Goal: Task Accomplishment & Management: Complete application form

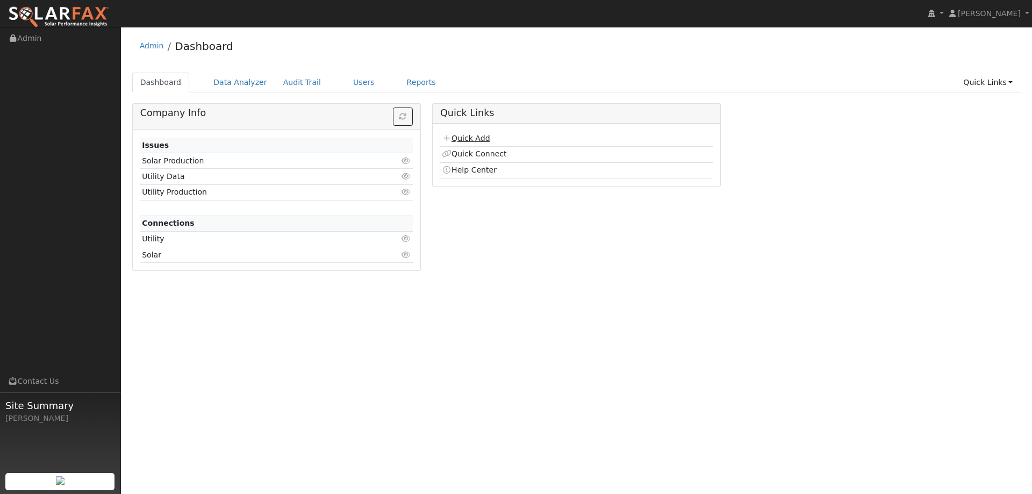
click at [473, 139] on link "Quick Add" at bounding box center [466, 138] width 48 height 9
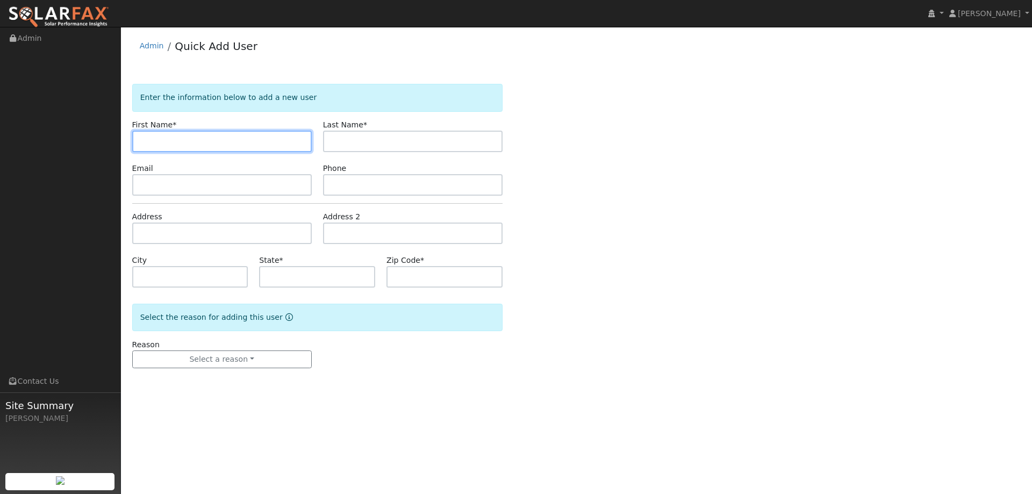
click at [255, 145] on input "text" at bounding box center [221, 141] width 179 height 21
type input "[PERSON_NAME]"
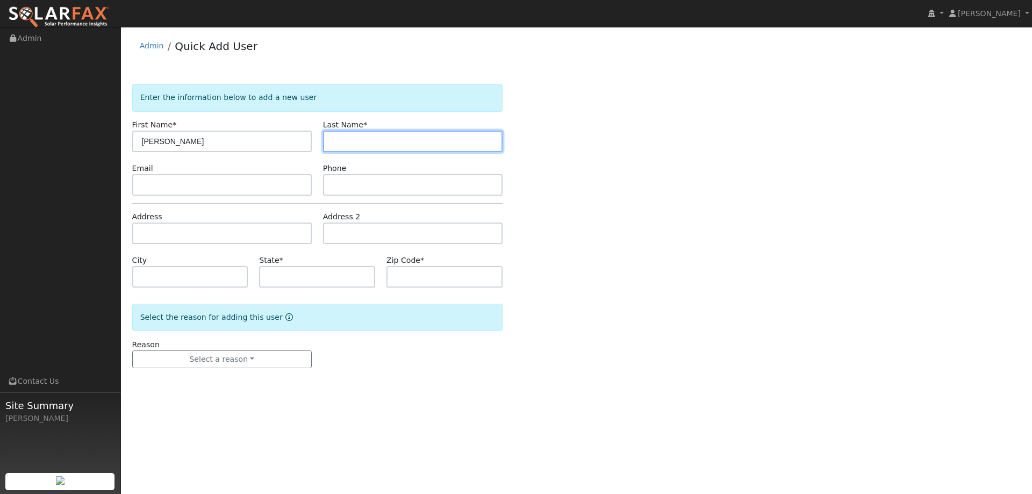
click at [351, 139] on input "text" at bounding box center [412, 141] width 179 height 21
type input "[PERSON_NAME]"
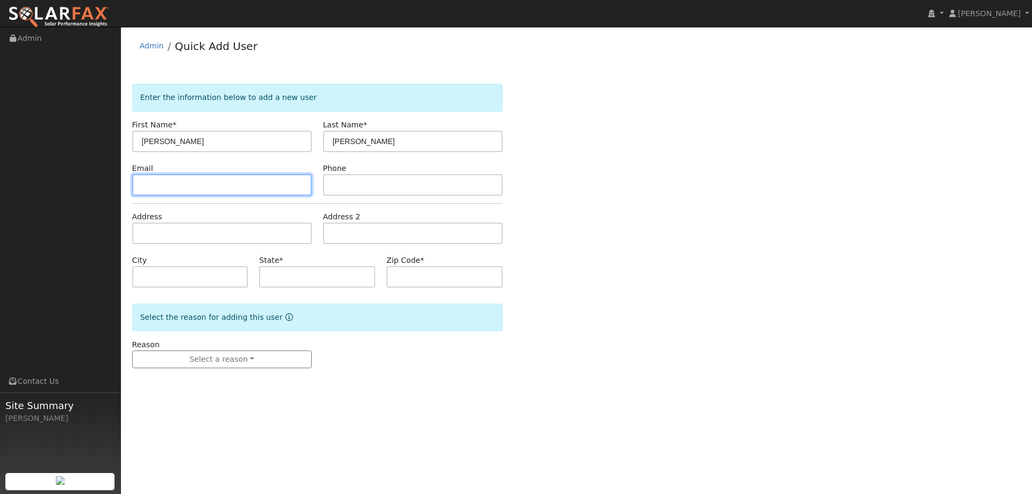
click at [265, 182] on input "text" at bounding box center [221, 184] width 179 height 21
paste input "[EMAIL_ADDRESS][DOMAIN_NAME]"
type input "[EMAIL_ADDRESS][DOMAIN_NAME]"
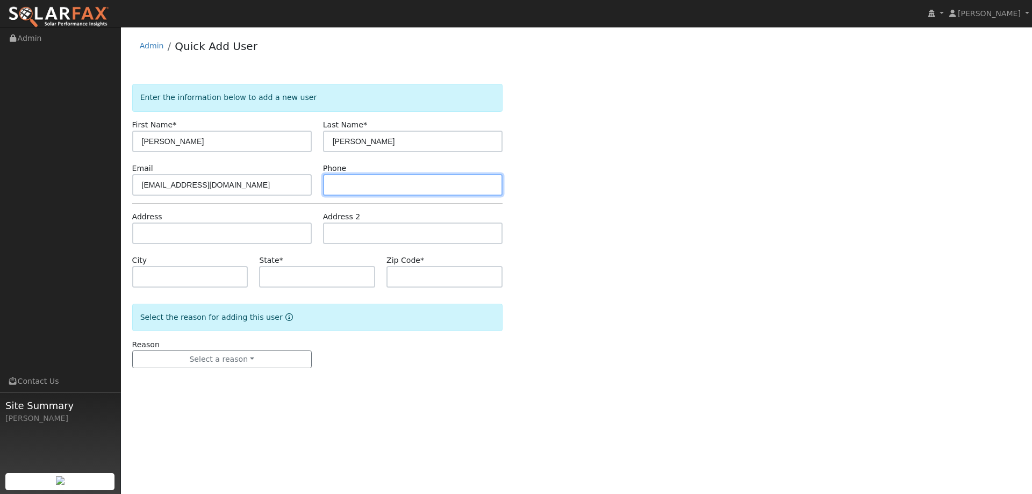
click at [383, 186] on input "text" at bounding box center [412, 184] width 179 height 21
paste input "[PHONE_NUMBER]"
type input "[PHONE_NUMBER]"
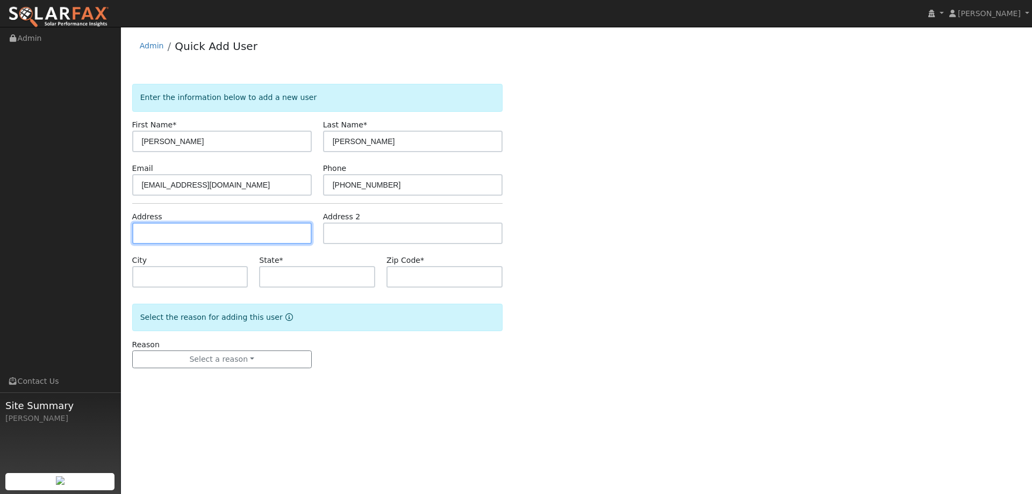
click at [178, 238] on input "text" at bounding box center [221, 232] width 179 height 21
paste input "[STREET_ADDRESS]"
type input "[STREET_ADDRESS]"
type input "Woodland"
type input "CA"
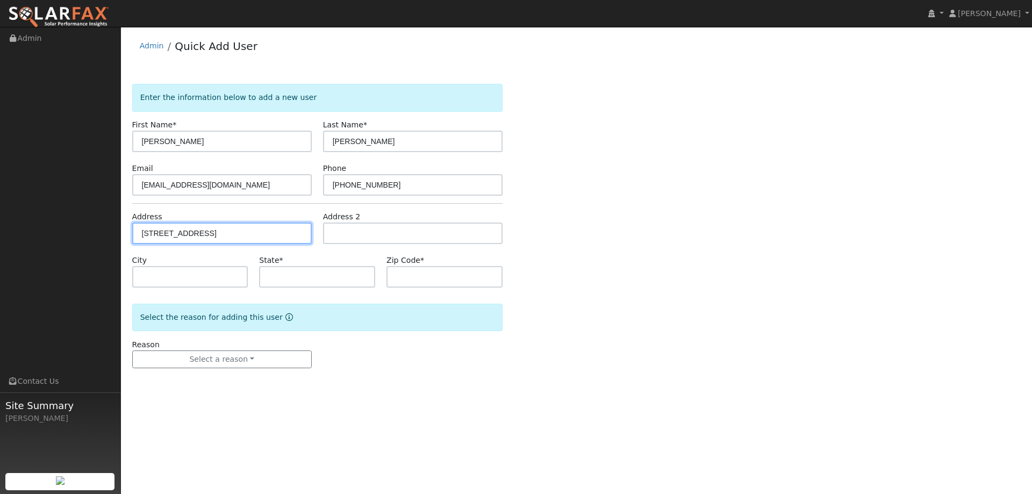
type input "95695"
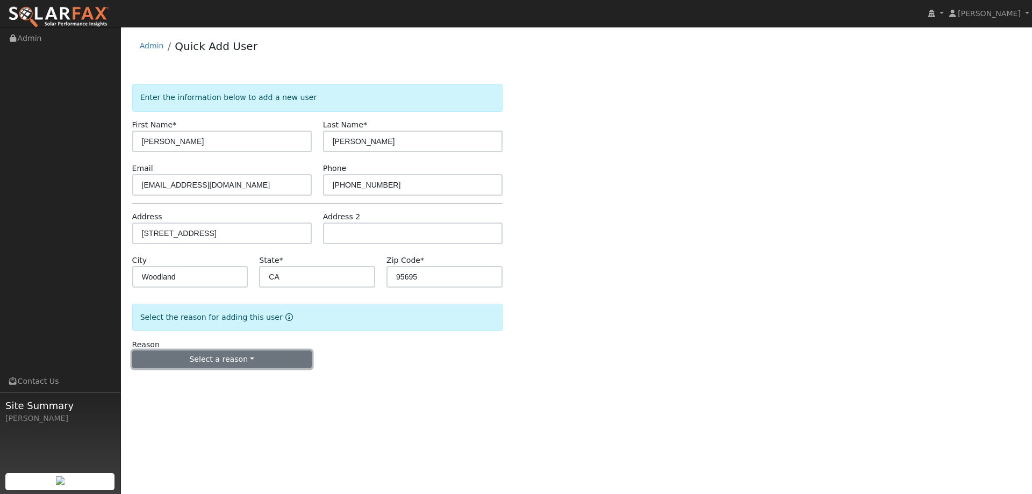
click at [220, 362] on button "Select a reason" at bounding box center [221, 359] width 179 height 18
click at [210, 376] on link "New lead" at bounding box center [192, 381] width 119 height 15
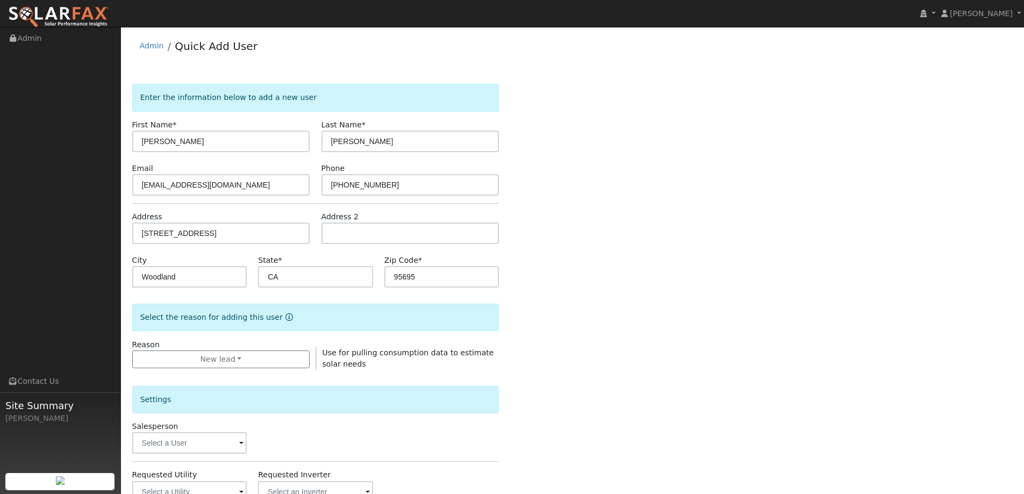
click at [632, 320] on div "Enter the information below to add a new user First Name * [PERSON_NAME] Last N…" at bounding box center [572, 387] width 881 height 607
click at [191, 234] on input "[STREET_ADDRESS]" at bounding box center [221, 232] width 178 height 21
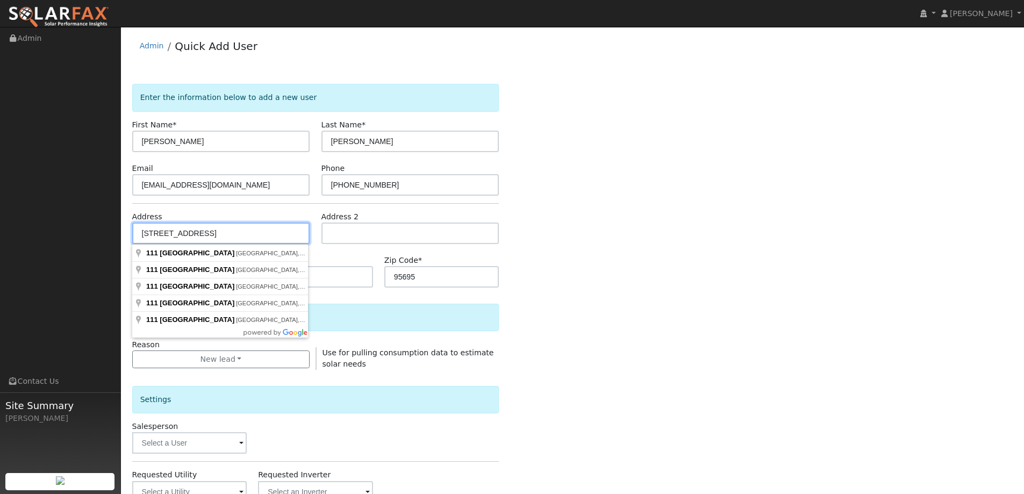
click at [172, 235] on input "[STREET_ADDRESS]" at bounding box center [221, 232] width 178 height 21
type input "[STREET_ADDRESS]"
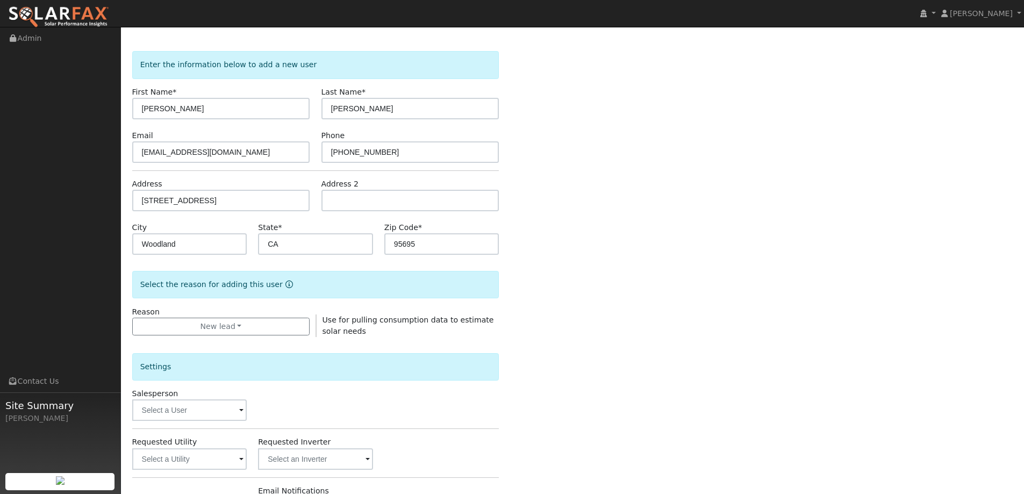
scroll to position [161, 0]
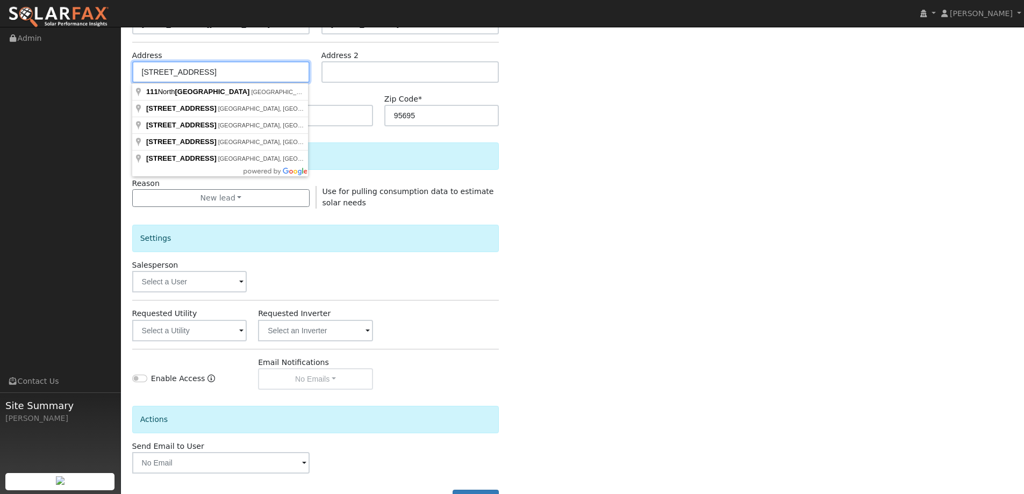
click at [228, 74] on input "[STREET_ADDRESS]" at bounding box center [221, 71] width 178 height 21
click at [193, 69] on input "[STREET_ADDRESS]" at bounding box center [221, 71] width 178 height 21
click at [201, 70] on input "[STREET_ADDRESS]" at bounding box center [221, 71] width 178 height 21
click at [706, 140] on div "Enter the information below to add a new user First Name * [PERSON_NAME] Last N…" at bounding box center [572, 226] width 881 height 607
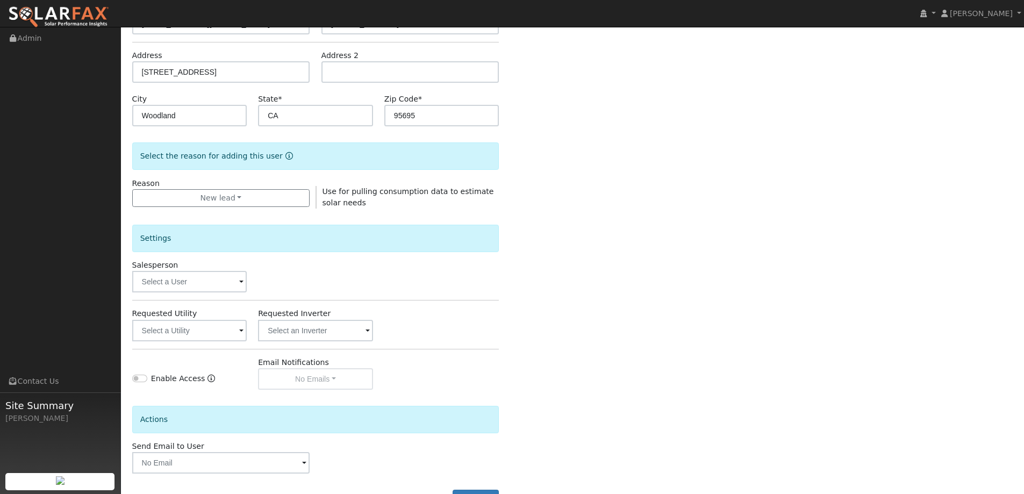
click at [239, 280] on span at bounding box center [241, 282] width 4 height 12
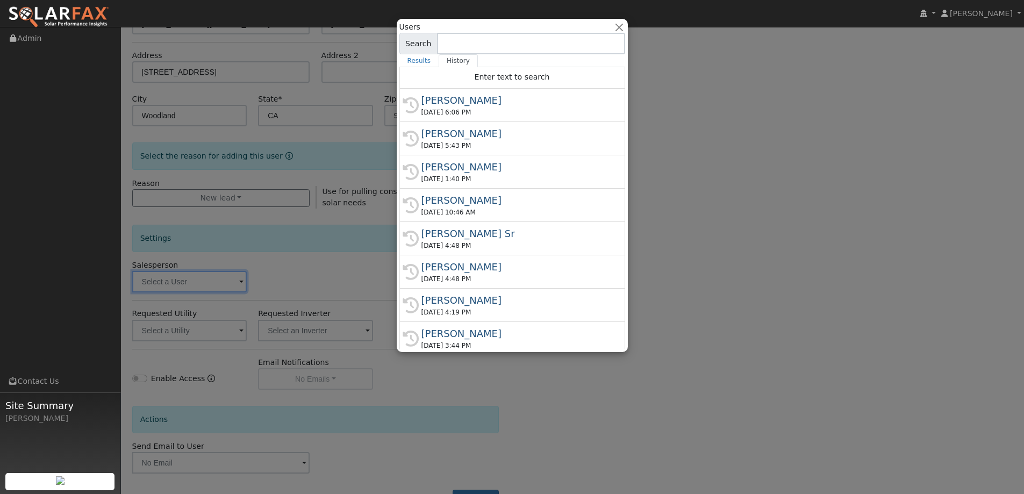
click at [207, 280] on div at bounding box center [512, 247] width 1024 height 494
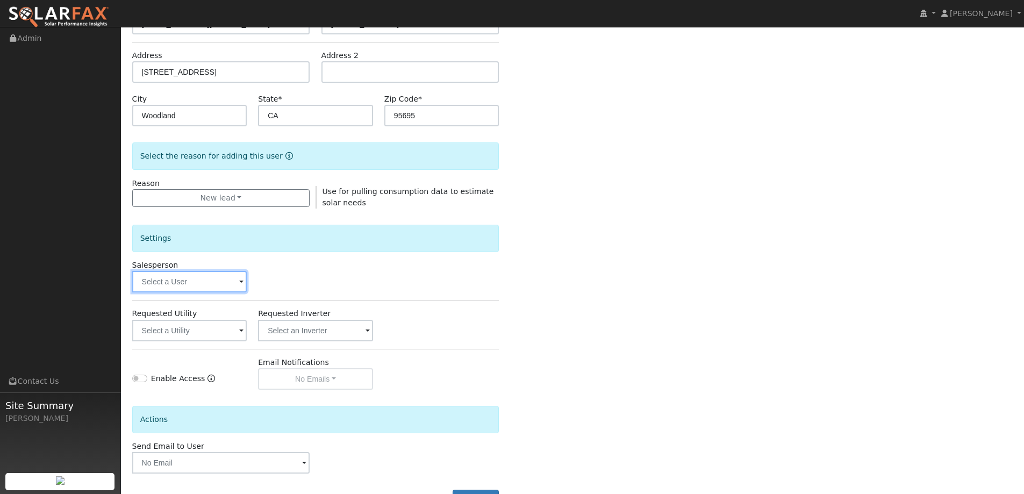
click at [207, 279] on input "text" at bounding box center [189, 281] width 115 height 21
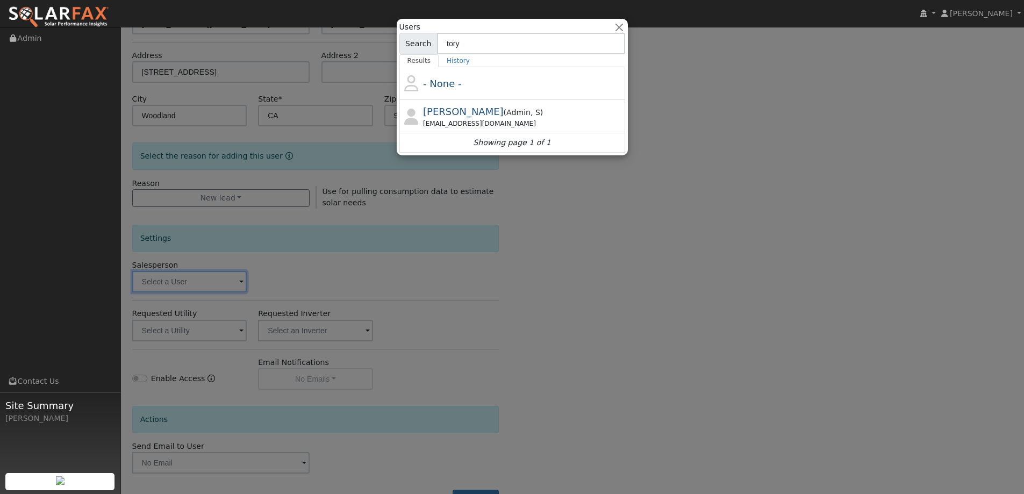
type input "tory"
click at [508, 117] on div "[PERSON_NAME] ( Admin , S ) [PERSON_NAME][EMAIL_ADDRESS][DOMAIN_NAME]" at bounding box center [522, 116] width 199 height 24
type input "[PERSON_NAME]"
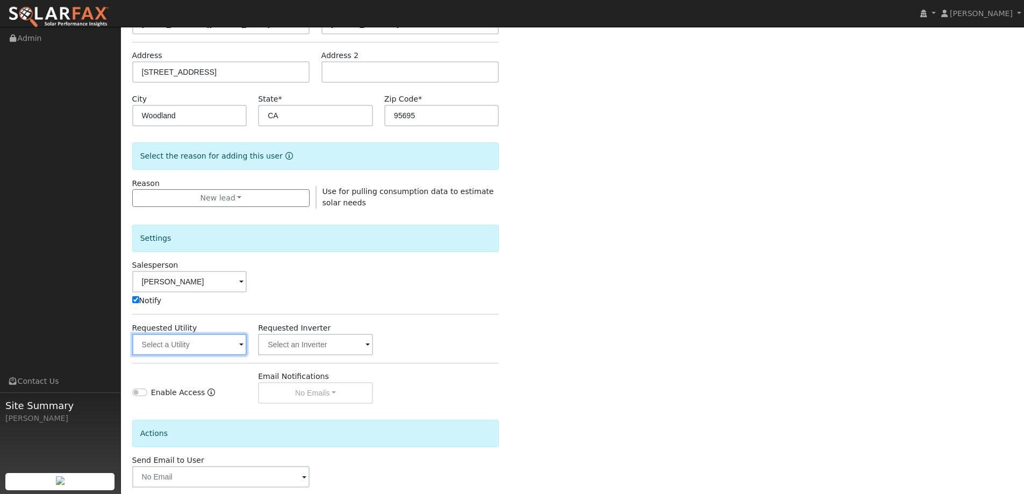
click at [226, 348] on input "text" at bounding box center [189, 344] width 115 height 21
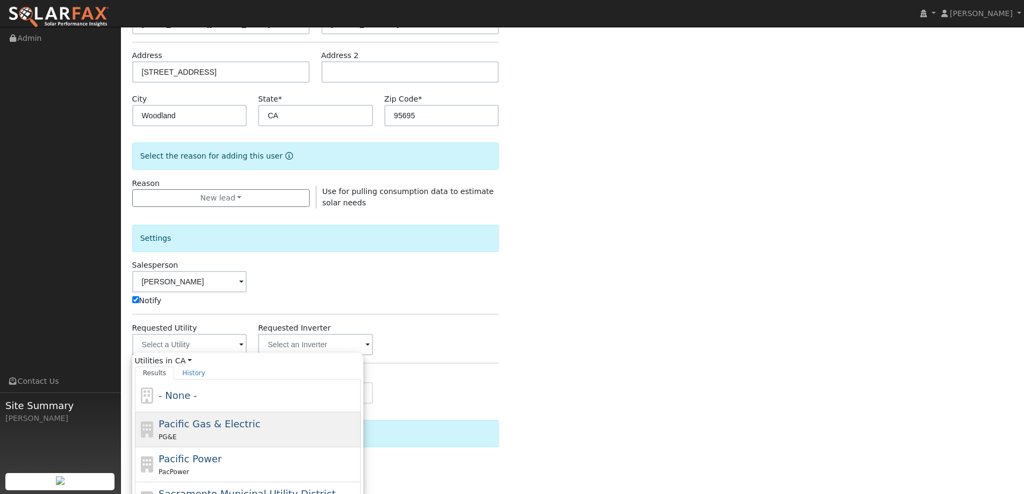
click at [199, 424] on span "Pacific Gas & Electric" at bounding box center [210, 423] width 102 height 11
type input "Pacific Gas & Electric"
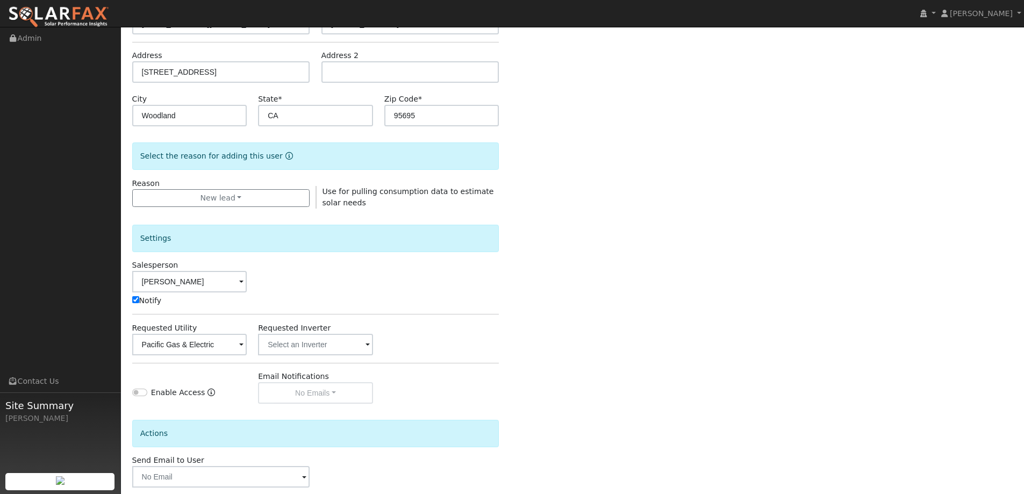
click at [545, 261] on div "Enter the information below to add a new user First Name * [PERSON_NAME] Last N…" at bounding box center [572, 233] width 881 height 621
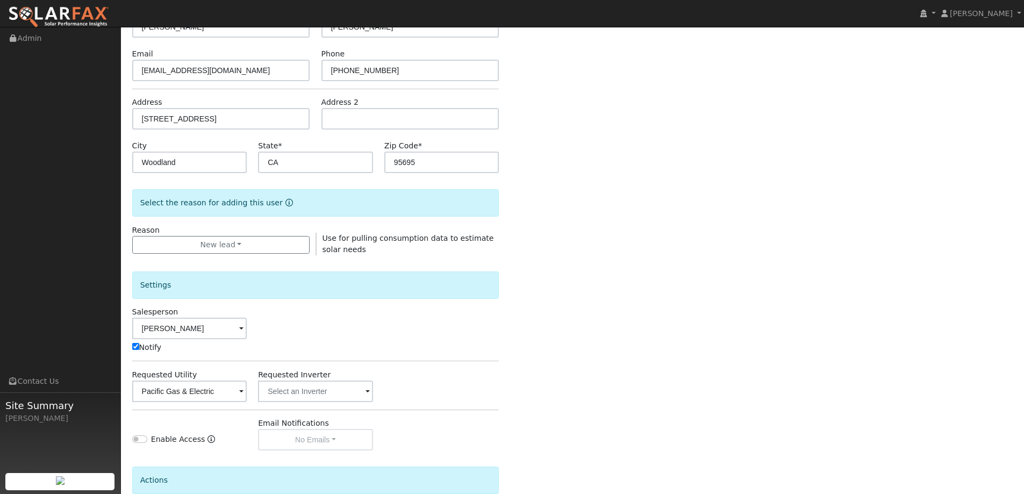
scroll to position [109, 0]
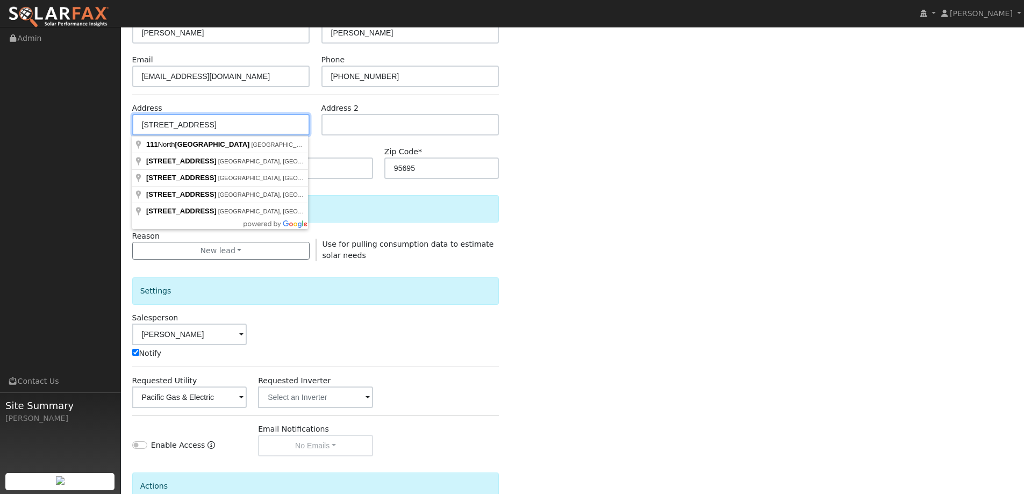
click at [226, 126] on input "[STREET_ADDRESS]" at bounding box center [221, 124] width 178 height 21
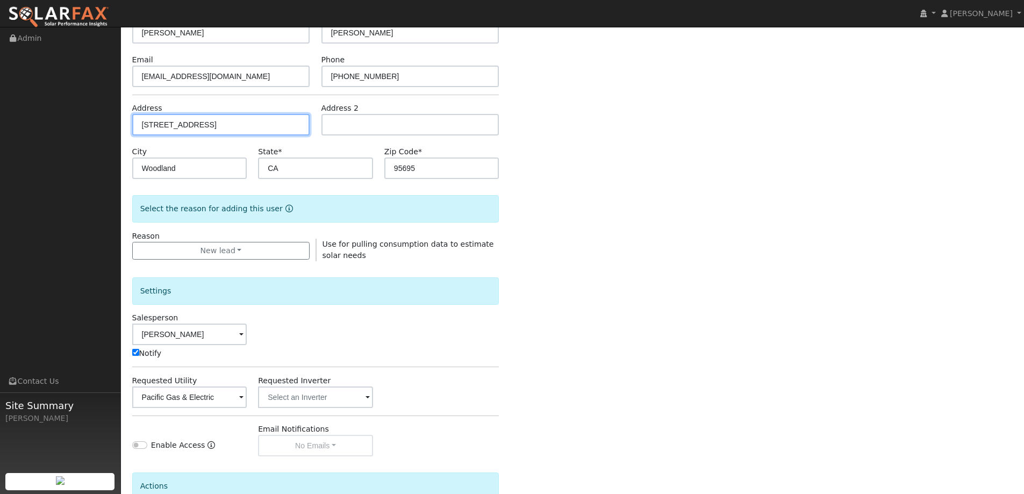
click at [220, 121] on input "[STREET_ADDRESS]" at bounding box center [221, 124] width 178 height 21
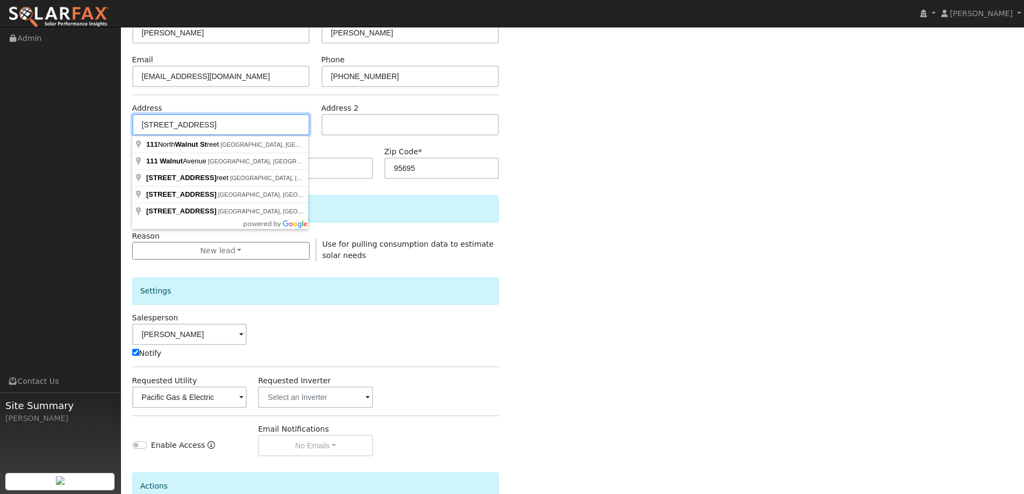
type input "[STREET_ADDRESS]"
click at [622, 224] on div "Enter the information below to add a new user First Name * [PERSON_NAME] Last N…" at bounding box center [572, 285] width 881 height 621
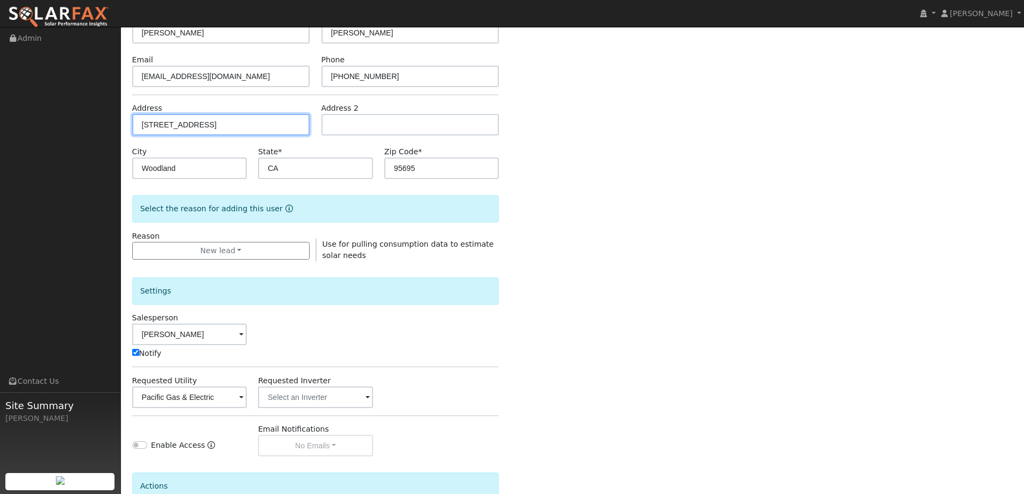
click at [217, 128] on input "[STREET_ADDRESS]" at bounding box center [221, 124] width 178 height 21
click at [620, 148] on div "Enter the information below to add a new user First Name * [PERSON_NAME] Last N…" at bounding box center [572, 285] width 881 height 621
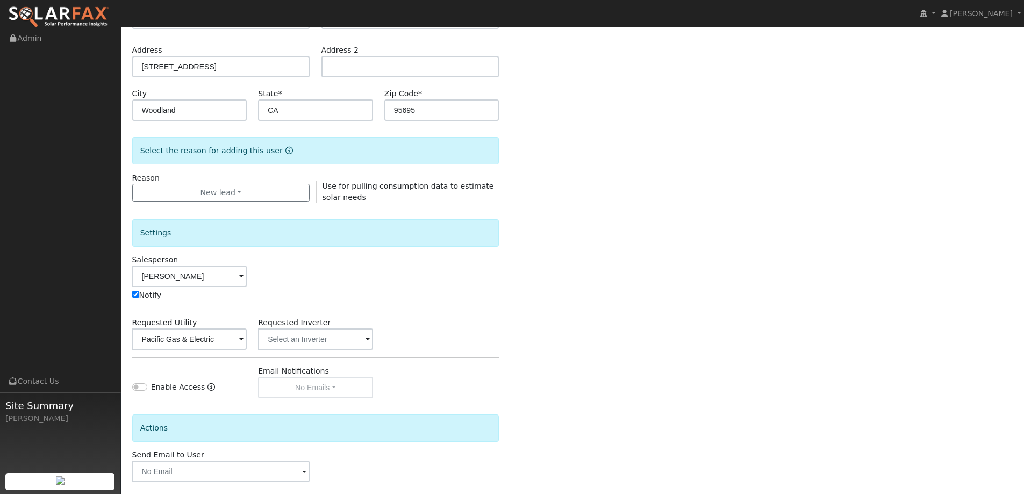
scroll to position [216, 0]
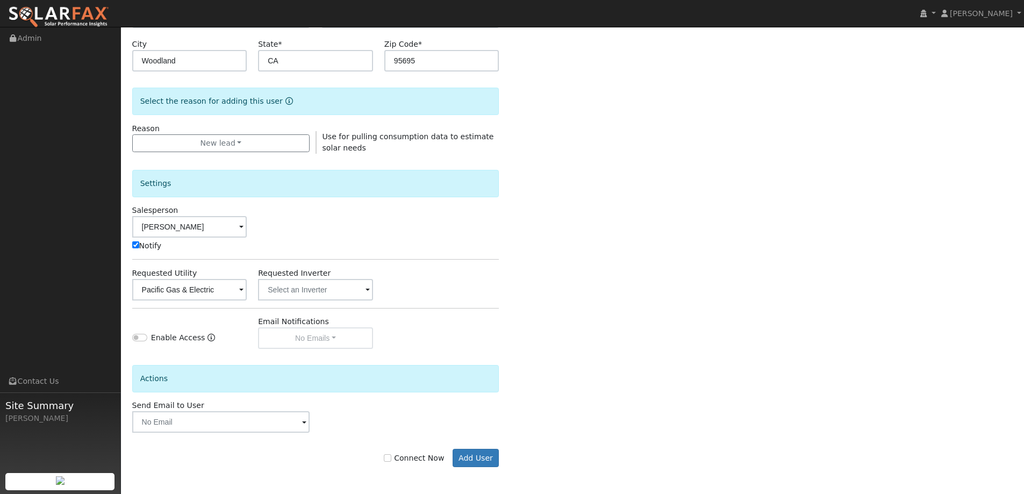
click at [426, 459] on label "Connect Now" at bounding box center [414, 457] width 60 height 11
click at [391, 459] on input "Connect Now" at bounding box center [388, 458] width 8 height 8
checkbox input "true"
click at [488, 462] on button "Add User" at bounding box center [475, 458] width 47 height 18
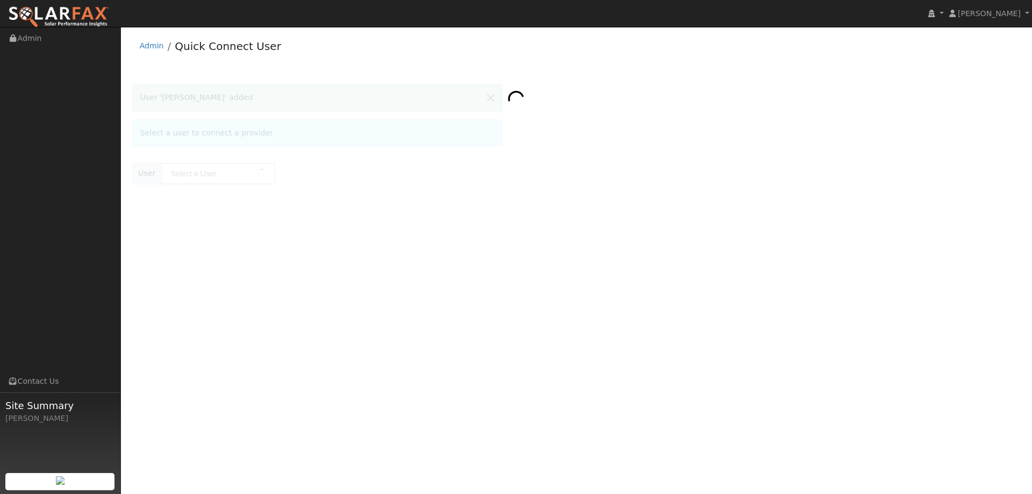
type input "[PERSON_NAME]"
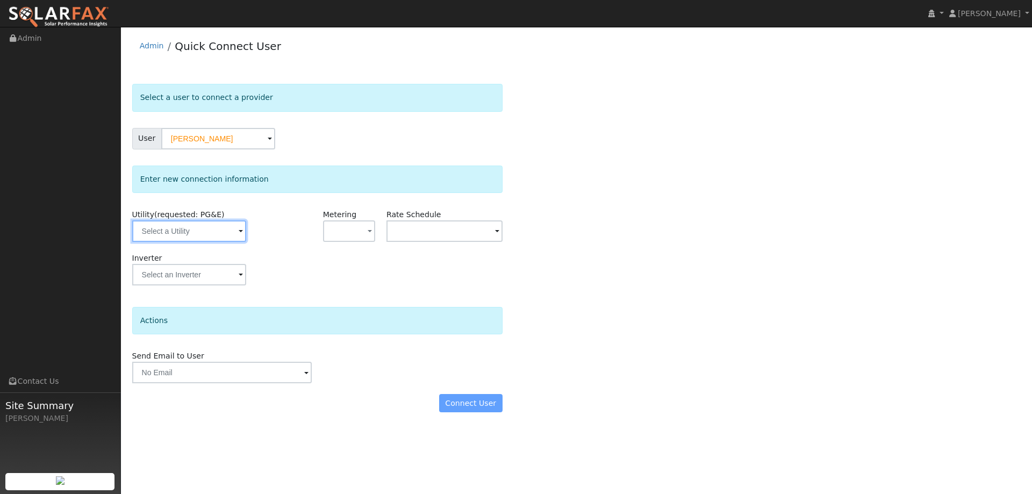
click at [230, 234] on input "text" at bounding box center [189, 230] width 114 height 21
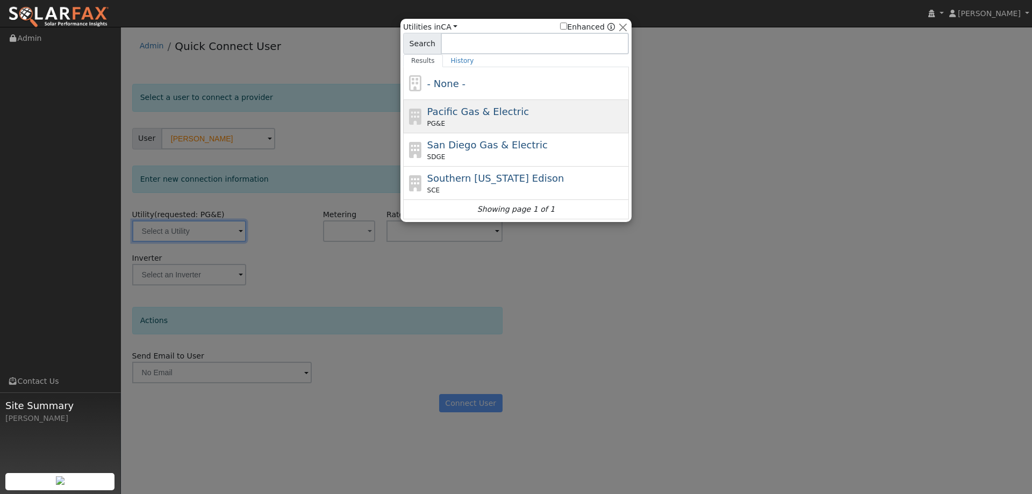
click at [481, 116] on span "Pacific Gas & Electric" at bounding box center [478, 111] width 102 height 11
type input "PG&E"
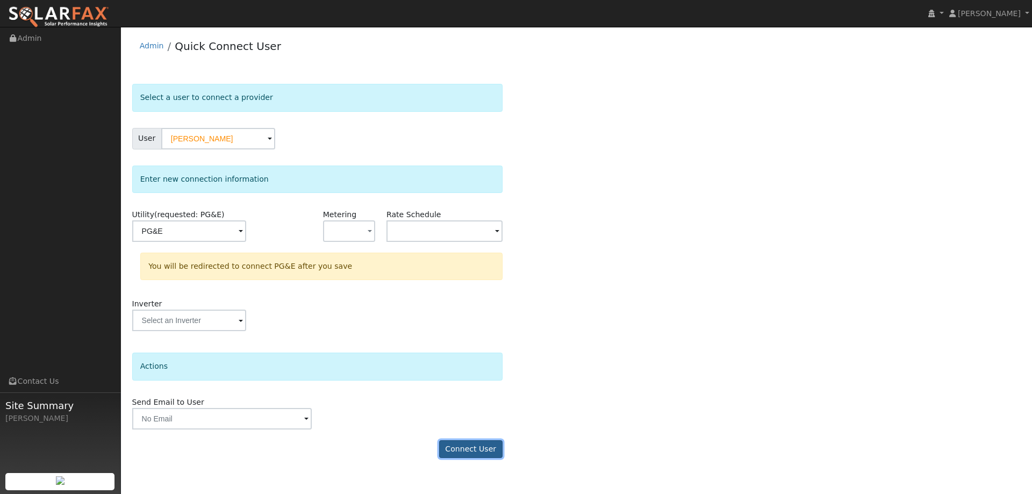
click at [482, 452] on button "Connect User" at bounding box center [470, 449] width 63 height 18
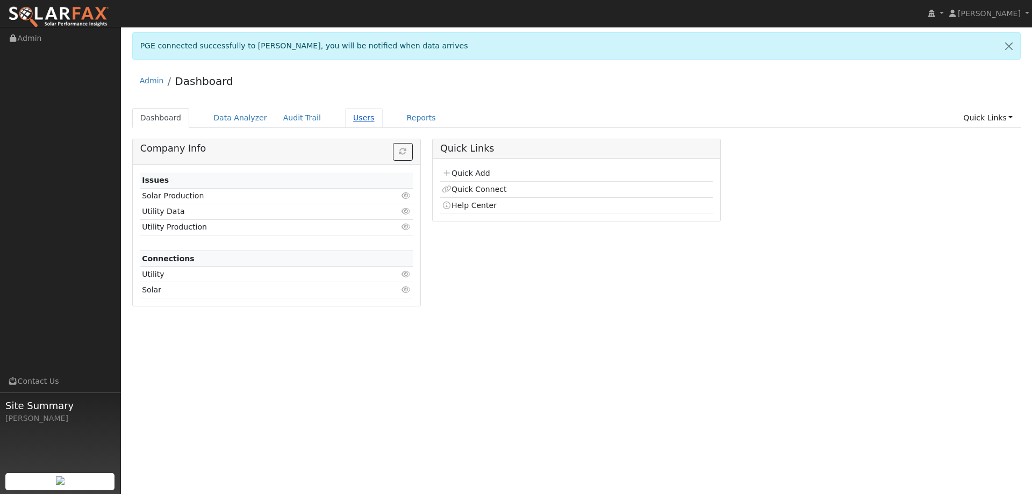
click at [345, 118] on link "Users" at bounding box center [364, 118] width 38 height 20
